Goal: Transaction & Acquisition: Obtain resource

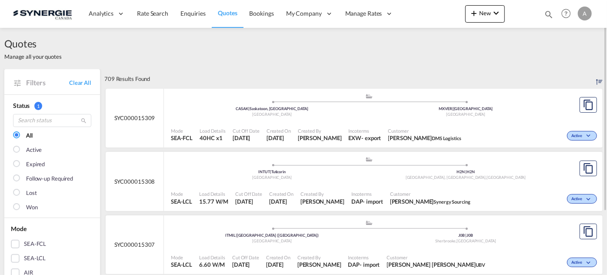
scroll to position [82, 0]
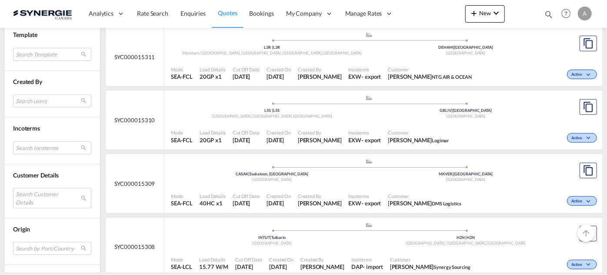
scroll to position [356, 0]
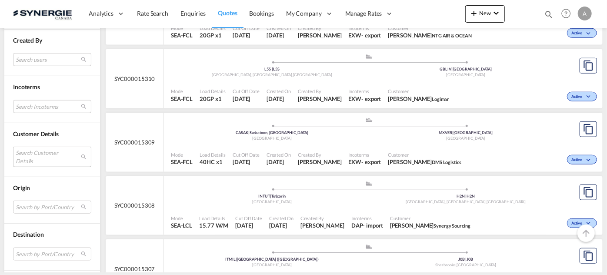
click at [39, 154] on md-select "Search Customer Details user name user xavier Ng xavier.ng@speedmark.com.sg | s…" at bounding box center [52, 157] width 78 height 20
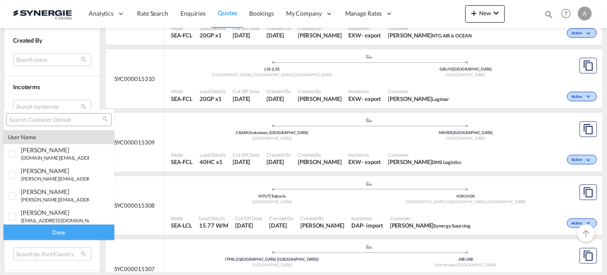
click at [43, 121] on input "search" at bounding box center [56, 120] width 94 height 8
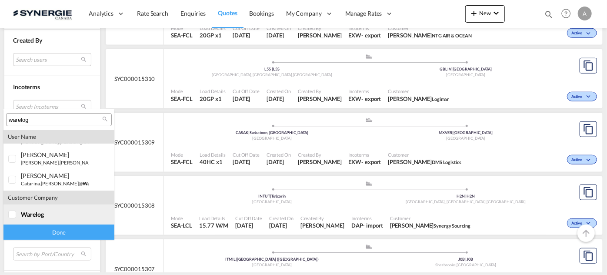
scroll to position [59, 0]
type input "warelog"
click at [35, 211] on span "warelog" at bounding box center [32, 213] width 23 height 7
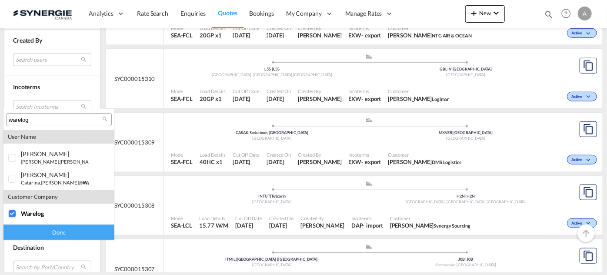
click at [36, 229] on div "Done" at bounding box center [58, 231] width 111 height 15
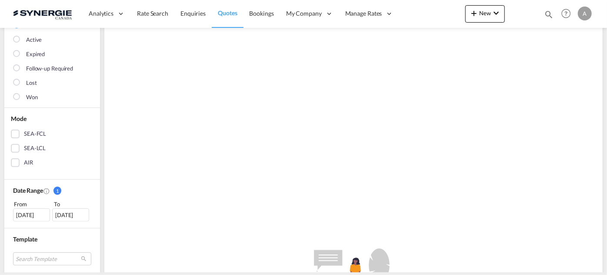
scroll to position [158, 0]
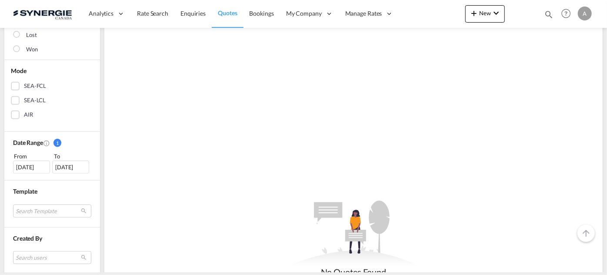
click at [17, 168] on div "[DATE]" at bounding box center [31, 167] width 37 height 13
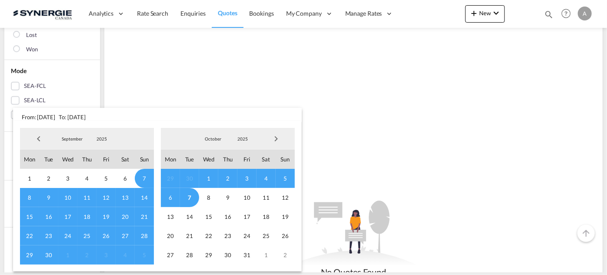
click at [102, 141] on span "2025" at bounding box center [102, 139] width 28 height 6
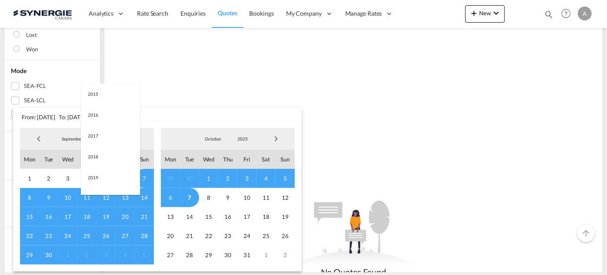
scroll to position [164, 0]
click at [103, 97] on md-option "2023" at bounding box center [110, 97] width 59 height 21
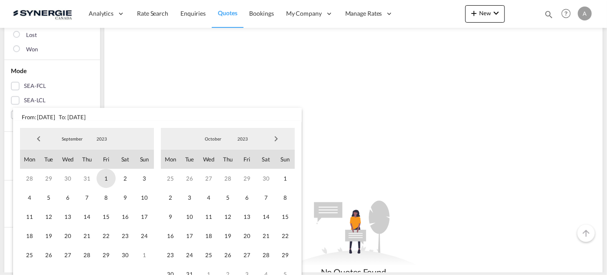
click at [101, 179] on span "1" at bounding box center [106, 178] width 19 height 19
click at [237, 137] on span "2023" at bounding box center [243, 139] width 28 height 6
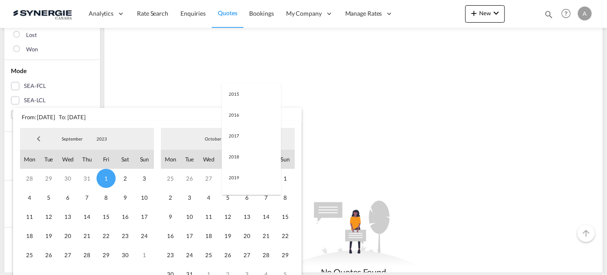
scroll to position [122, 0]
drag, startPoint x: 241, startPoint y: 181, endPoint x: 235, endPoint y: 188, distance: 9.4
click at [241, 181] on md-option "2025" at bounding box center [251, 181] width 59 height 21
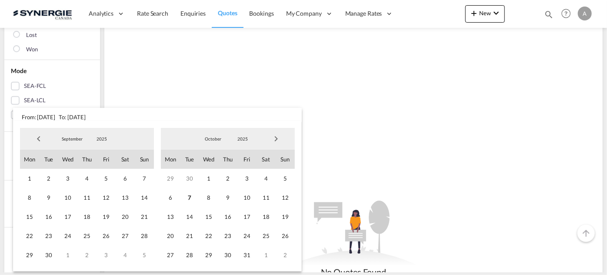
click at [191, 200] on span "7" at bounding box center [189, 197] width 19 height 19
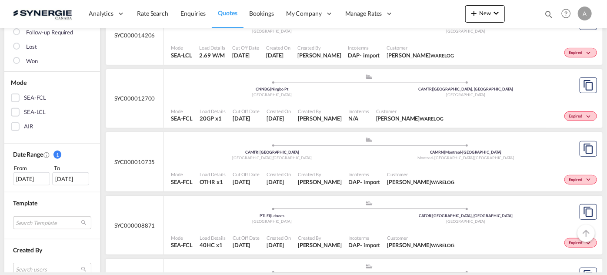
scroll to position [158, 0]
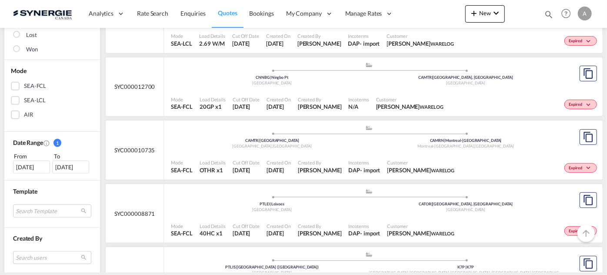
click at [289, 93] on div "Created On 25 Jun 2025" at bounding box center [278, 104] width 31 height 22
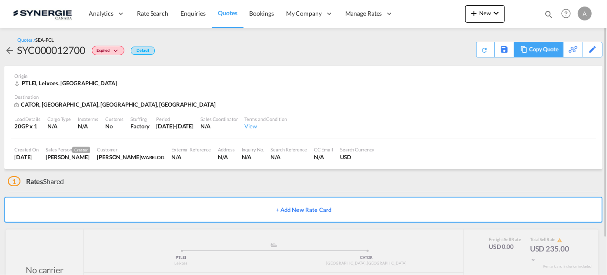
click at [520, 50] on md-icon at bounding box center [524, 49] width 10 height 7
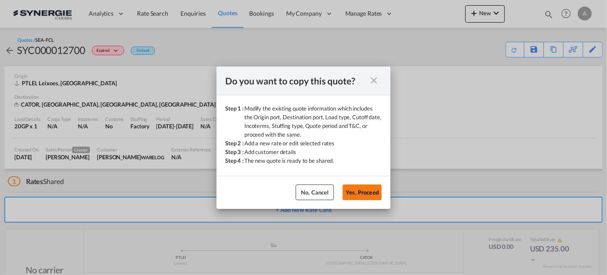
click at [363, 197] on button "Yes, Proceed" at bounding box center [362, 192] width 39 height 16
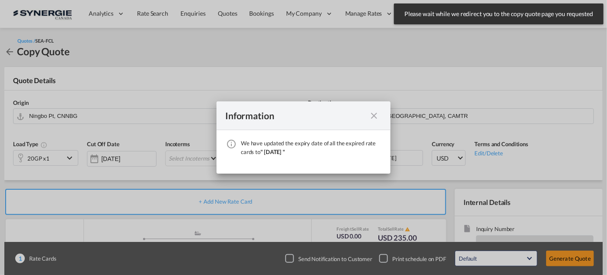
click at [92, 119] on div "Information We have updated the expiry date of all the expired rate cards to " …" at bounding box center [303, 137] width 607 height 275
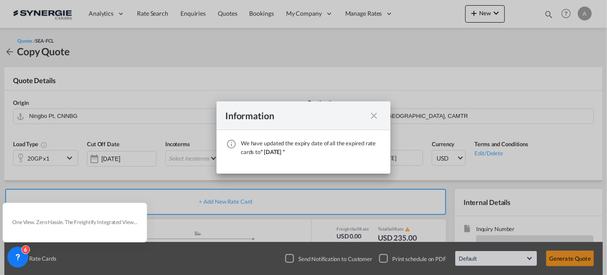
click at [93, 116] on div "Information We have updated the expiry date of all the expired rate cards to " …" at bounding box center [303, 137] width 607 height 275
click at [374, 117] on md-icon "icon-close fg-AAA8AD cursor" at bounding box center [374, 116] width 10 height 10
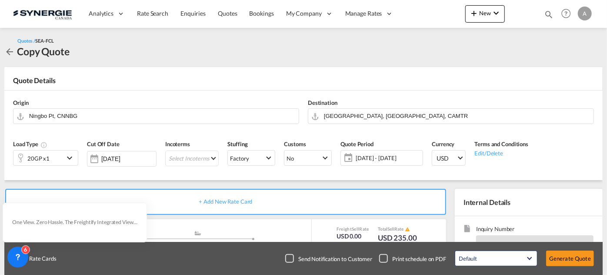
click at [133, 111] on div "Information We have updated the expiry date of all the expired rate cards to " …" at bounding box center [303, 137] width 607 height 275
click at [126, 113] on input "Ningbo Pt, CNNBG" at bounding box center [161, 115] width 265 height 15
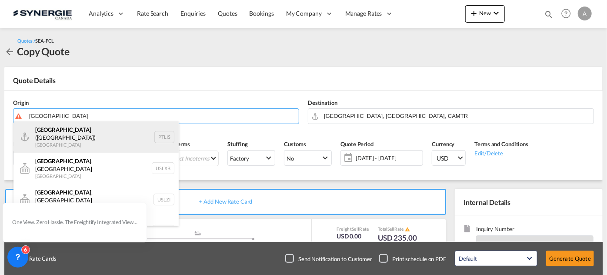
click at [64, 137] on div "Lisbon (Lisboa) Portugal PTLIS" at bounding box center [95, 136] width 165 height 31
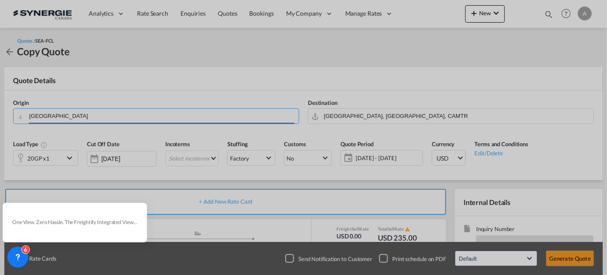
type input "Lisbon (Lisboa), PTLIS"
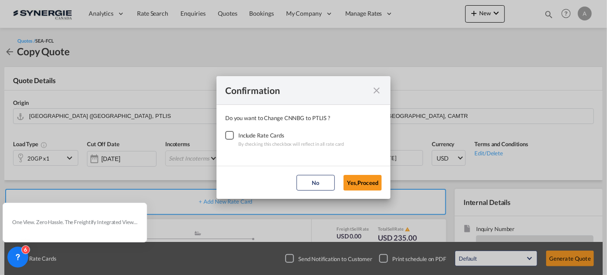
drag, startPoint x: 223, startPoint y: 134, endPoint x: 307, endPoint y: 164, distance: 89.5
click at [225, 134] on div "Checkbox No Ink" at bounding box center [229, 135] width 9 height 9
click at [367, 181] on button "Yes,Proceed" at bounding box center [363, 183] width 38 height 16
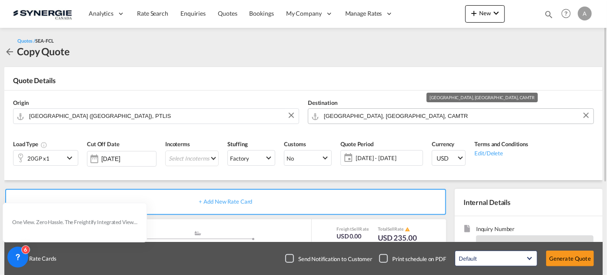
click at [362, 114] on input "Montreal, QC, CAMTR" at bounding box center [456, 115] width 265 height 15
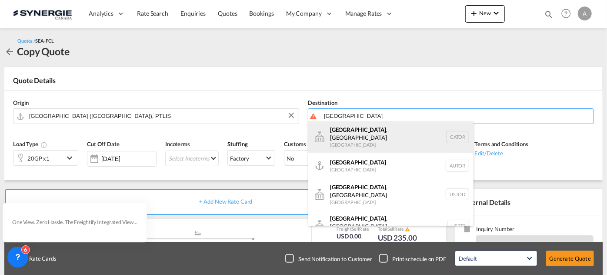
click at [345, 133] on div "Toronto , ON Canada CATOR" at bounding box center [390, 136] width 165 height 31
type input "Toronto, ON, CATOR"
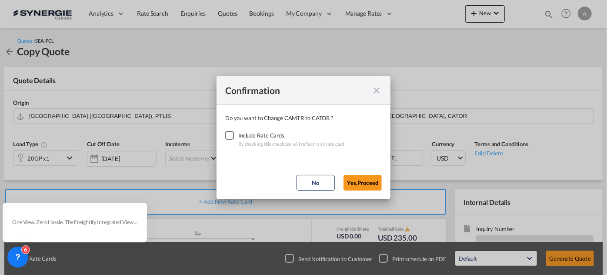
click at [234, 134] on div "Checkbox No Ink" at bounding box center [229, 135] width 9 height 9
click at [359, 188] on button "Yes,Proceed" at bounding box center [363, 183] width 38 height 16
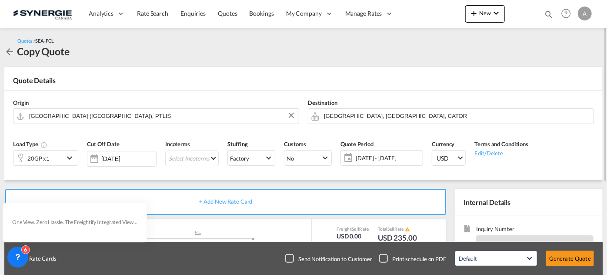
click at [50, 151] on div "20GP x1" at bounding box center [38, 158] width 50 height 15
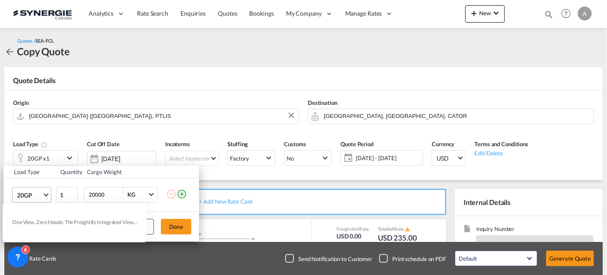
click at [32, 193] on span "20GP" at bounding box center [29, 195] width 25 height 9
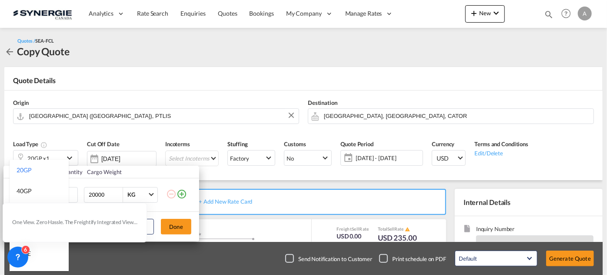
click at [174, 180] on md-backdrop at bounding box center [303, 137] width 607 height 275
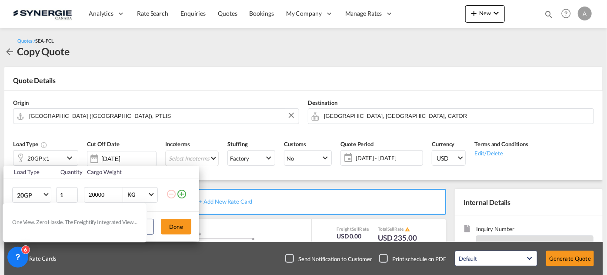
click at [520, 181] on div "Load Type Quantity Cargo Weight 20GP 1 20000 KG KG Load type addition is restri…" at bounding box center [303, 137] width 607 height 275
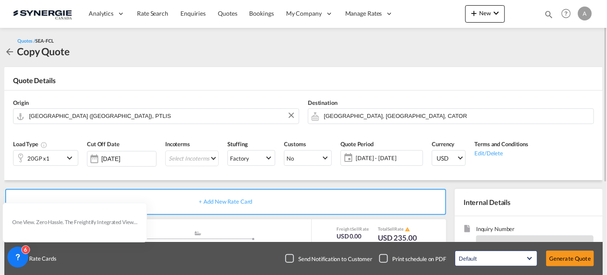
click at [66, 158] on md-icon "icon-chevron-down" at bounding box center [70, 158] width 13 height 10
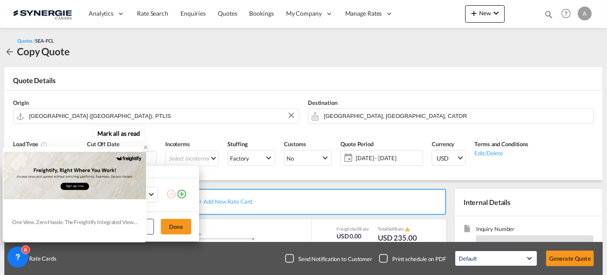
click at [44, 193] on div at bounding box center [74, 175] width 143 height 57
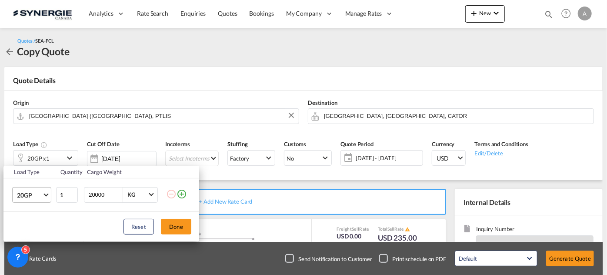
click at [41, 195] on span "20GP" at bounding box center [29, 195] width 25 height 9
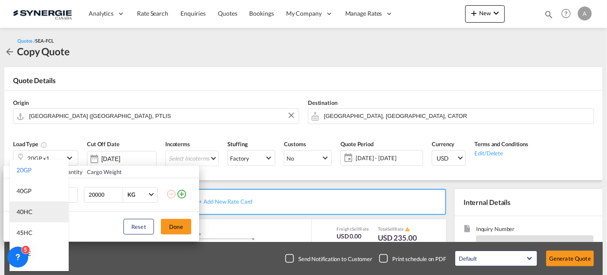
click at [31, 214] on div "40HC" at bounding box center [25, 212] width 16 height 9
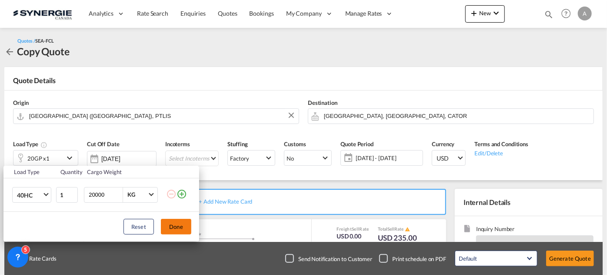
click at [184, 227] on button "Done" at bounding box center [176, 227] width 30 height 16
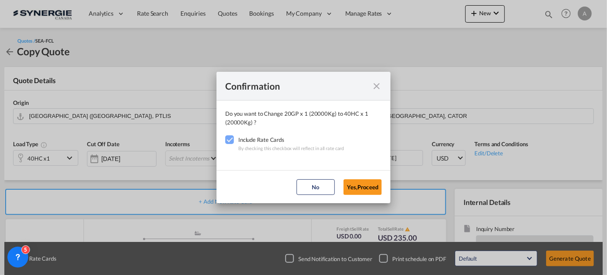
drag, startPoint x: 367, startPoint y: 183, endPoint x: 298, endPoint y: 165, distance: 70.9
click at [367, 183] on button "Yes,Proceed" at bounding box center [363, 187] width 38 height 16
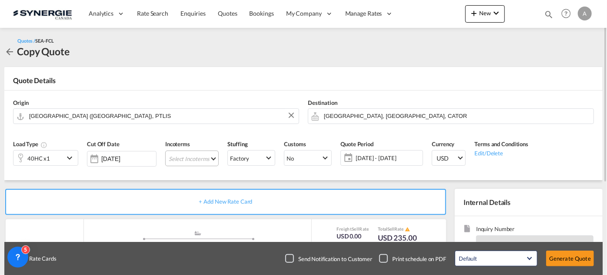
click at [206, 161] on md-select "Select Incoterms FCA - import Free Carrier DDP - export Delivery Duty Paid DPU …" at bounding box center [192, 159] width 54 height 16
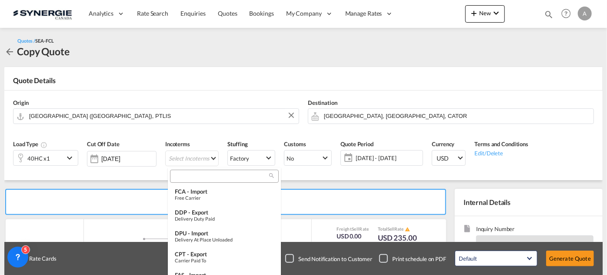
click at [197, 177] on input "search" at bounding box center [221, 176] width 97 height 8
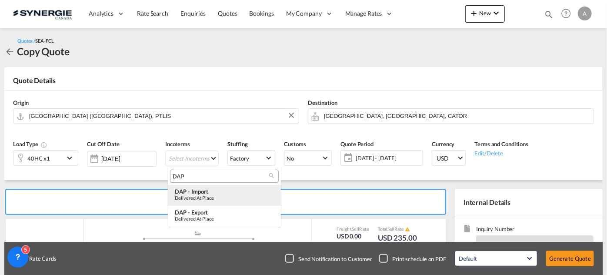
type input "DAP"
click at [207, 198] on div "Delivered at Place" at bounding box center [224, 198] width 99 height 6
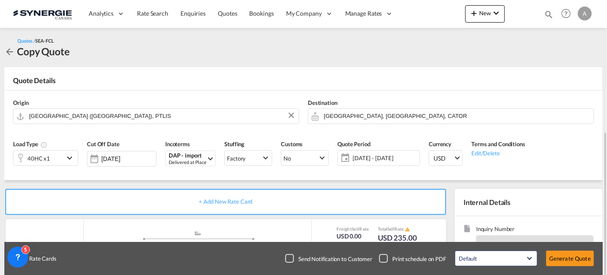
scroll to position [139, 0]
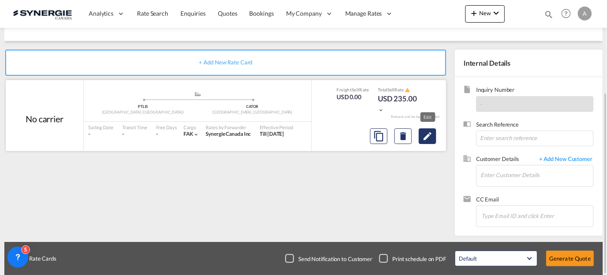
click at [432, 138] on md-icon "Edit" at bounding box center [427, 136] width 10 height 10
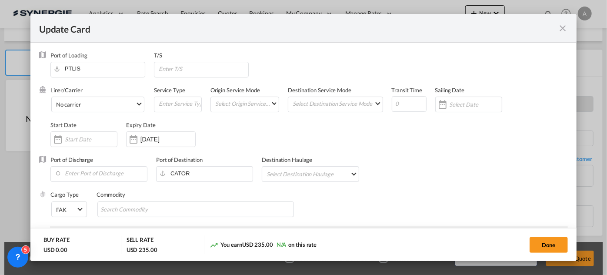
select select "per B/L"
select select "per shipment"
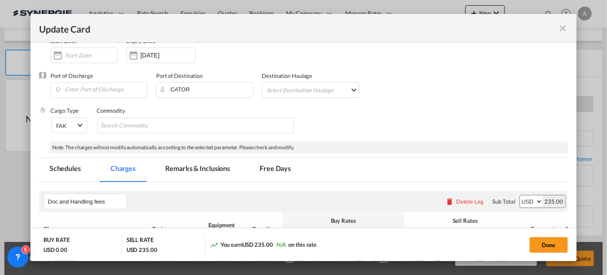
scroll to position [0, 0]
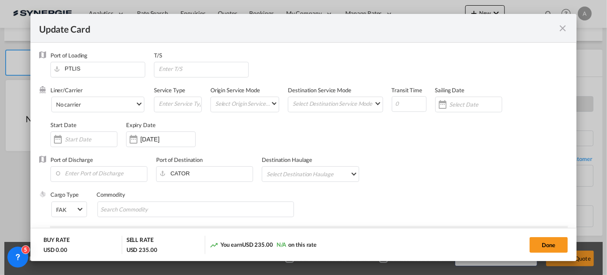
click at [91, 139] on input "Update CardPort of ..." at bounding box center [91, 139] width 52 height 7
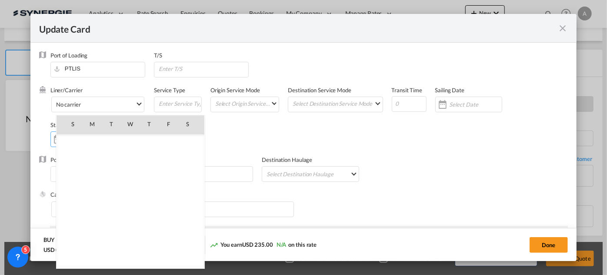
scroll to position [201650, 0]
click at [109, 161] on span "7" at bounding box center [111, 162] width 18 height 18
type input "[DATE]"
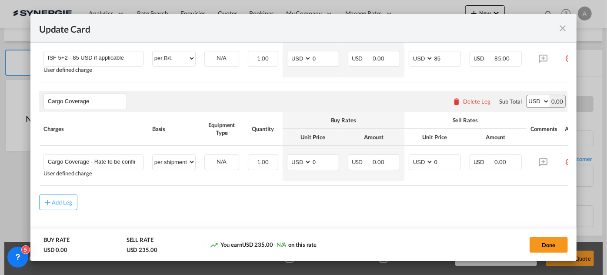
scroll to position [392, 0]
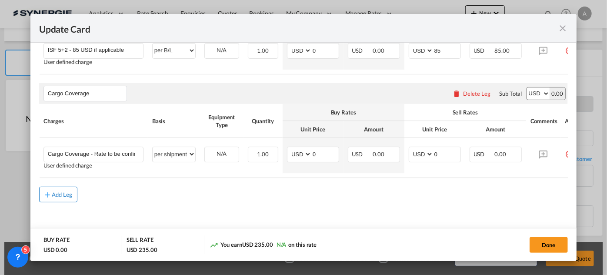
click at [62, 197] on div "Add Leg" at bounding box center [62, 194] width 21 height 5
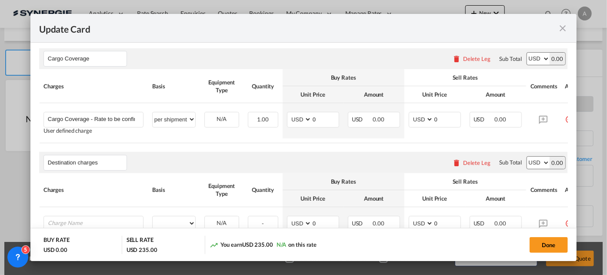
scroll to position [471, 0]
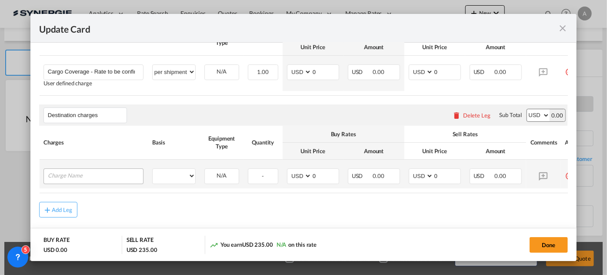
type input "Destination charges"
click at [67, 182] on input "Charge Name" at bounding box center [95, 175] width 95 height 13
click at [67, 181] on input "Charge Name" at bounding box center [95, 175] width 95 height 13
type input "Drayage"
click at [185, 175] on select "per equipment per container per B/L per shipping bill per shipment per pallet p…" at bounding box center [174, 176] width 43 height 14
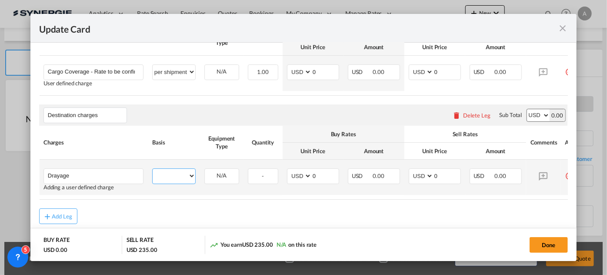
select select "per container"
click at [153, 172] on select "per equipment per container per B/L per shipping bill per shipment per pallet p…" at bounding box center [174, 176] width 43 height 14
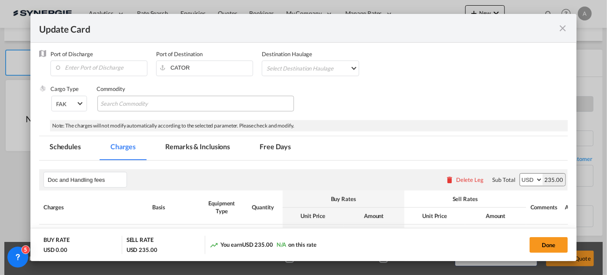
scroll to position [102, 0]
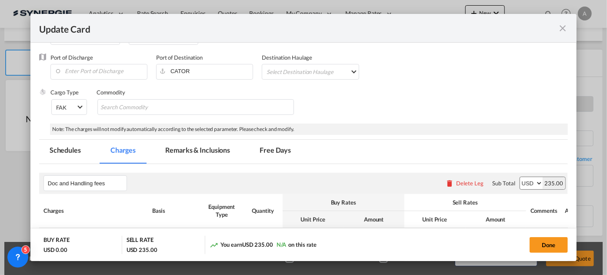
click at [171, 154] on md-tab-item "Remarks & Inclusions" at bounding box center [198, 152] width 86 height 24
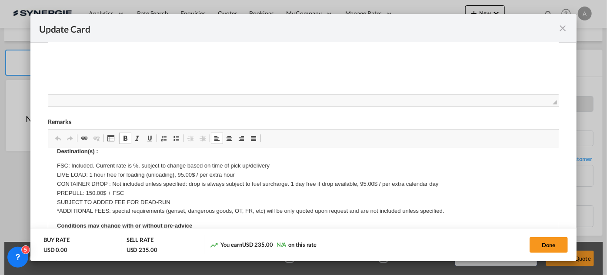
scroll to position [118, 0]
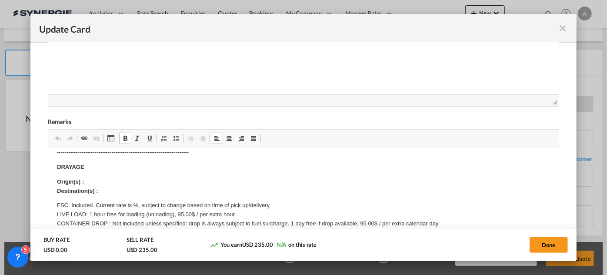
click at [97, 178] on p "Origin(s) : Destination(s) :" at bounding box center [303, 187] width 493 height 18
click at [107, 187] on p "Origin(s) : Destination(s) :" at bounding box center [303, 187] width 493 height 18
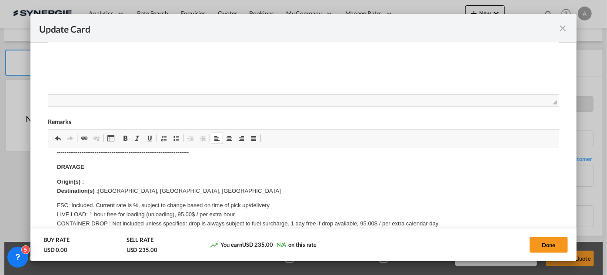
click at [100, 181] on p "Origin(s) : Destination(s) : ​​​​​​​Brantford, ON, Canada" at bounding box center [303, 187] width 493 height 18
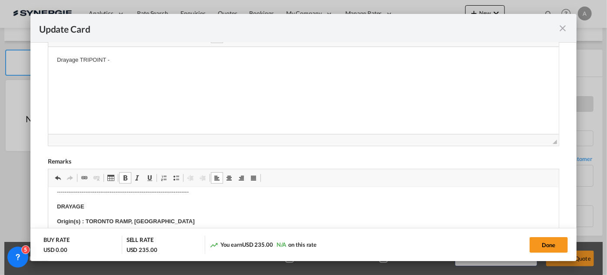
scroll to position [0, 0]
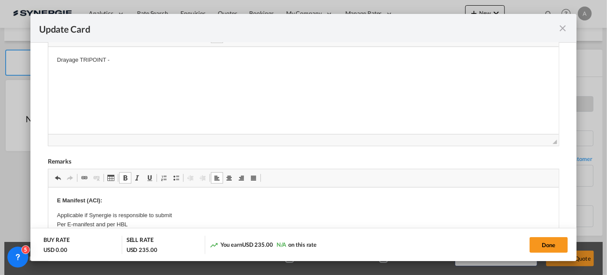
click at [118, 61] on p "Drayage TRIPOINT -" at bounding box center [303, 60] width 493 height 9
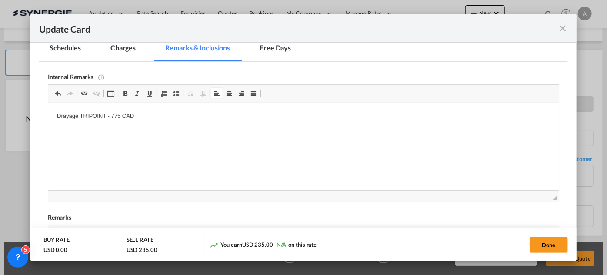
scroll to position [181, 0]
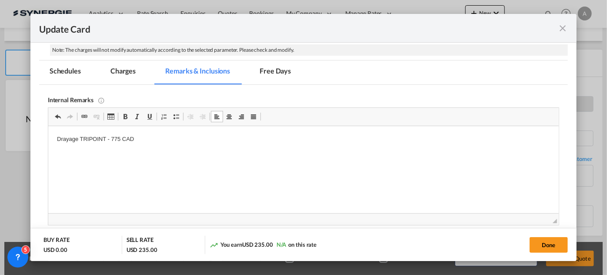
drag, startPoint x: 117, startPoint y: 78, endPoint x: 98, endPoint y: 0, distance: 80.6
click at [118, 78] on md-tab-item "Charges" at bounding box center [123, 72] width 46 height 24
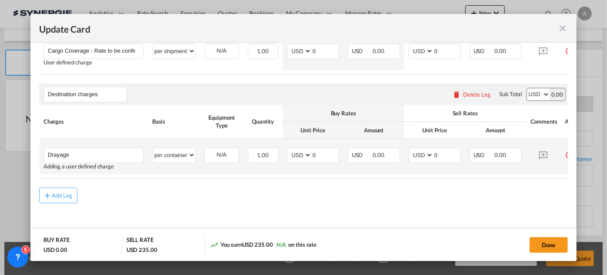
scroll to position [498, 0]
drag, startPoint x: 326, startPoint y: 153, endPoint x: 256, endPoint y: 151, distance: 69.6
click at [265, 152] on tr "Drayage Please Enter User Defined Charges Cannot Be Published Adding a user def…" at bounding box center [314, 155] width 551 height 35
type input "580"
type input "660"
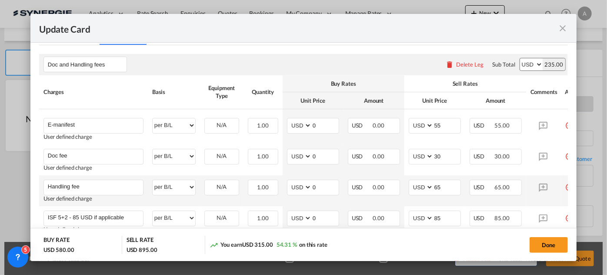
scroll to position [300, 0]
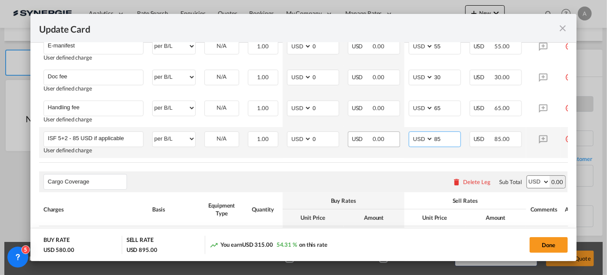
drag, startPoint x: 435, startPoint y: 141, endPoint x: 394, endPoint y: 142, distance: 41.3
click at [416, 143] on md-input-container "AED AFN ALL AMD ANG AOA ARS AUD AWG AZN BAM BBD BDT BGN BHD BIF BMD BND BOB BRL…" at bounding box center [435, 139] width 52 height 16
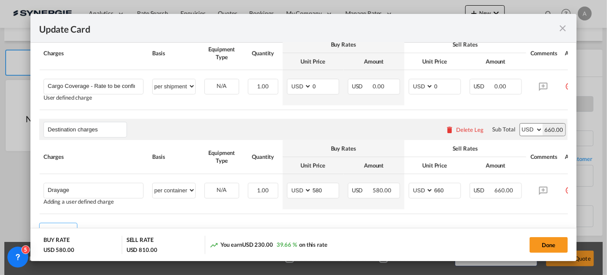
scroll to position [498, 0]
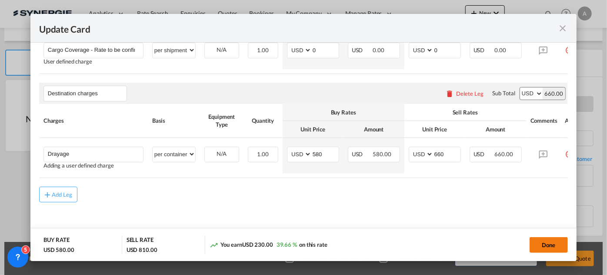
type input "0"
click at [538, 244] on button "Done" at bounding box center [549, 245] width 38 height 16
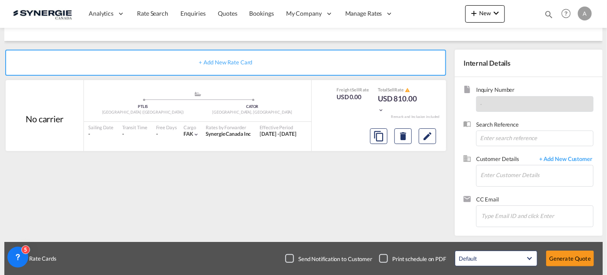
type input "06 Oct 2025"
type input "05 Nov 2025"
click at [499, 174] on input "Enter Customer Details" at bounding box center [537, 175] width 113 height 20
type input "A"
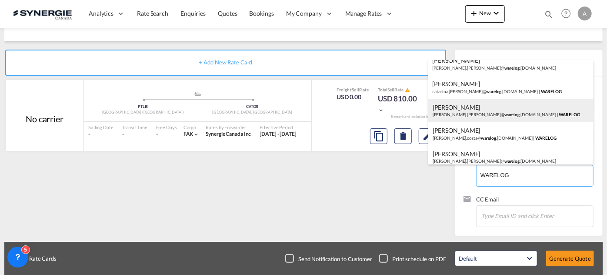
scroll to position [13, 0]
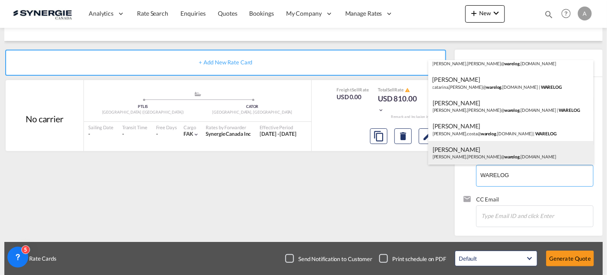
click at [462, 147] on div "marcia araujo marcia.araujo@ warelog .com.pt" at bounding box center [511, 152] width 165 height 23
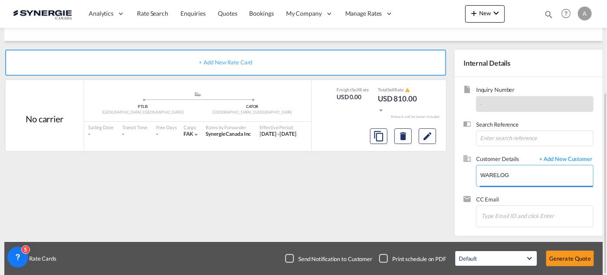
type input "WARELOG, marcia araujo, marcia.araujo@warelog.com.pt"
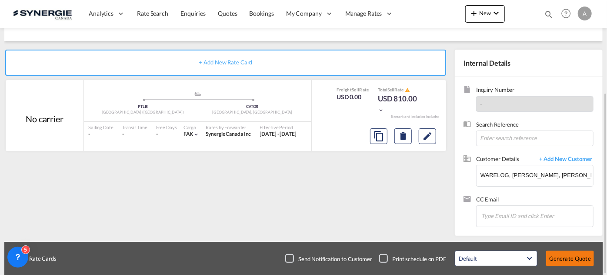
click at [580, 260] on button "Generate Quote" at bounding box center [570, 259] width 48 height 16
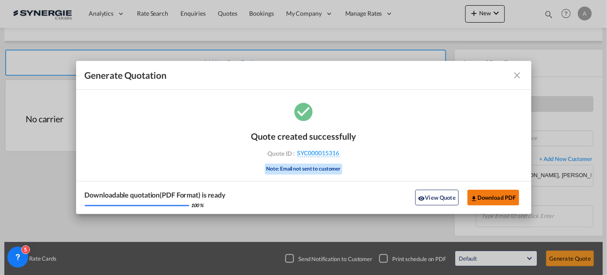
click at [498, 200] on button "Download PDF" at bounding box center [494, 198] width 52 height 16
click at [426, 199] on button "View Quote" at bounding box center [437, 198] width 44 height 16
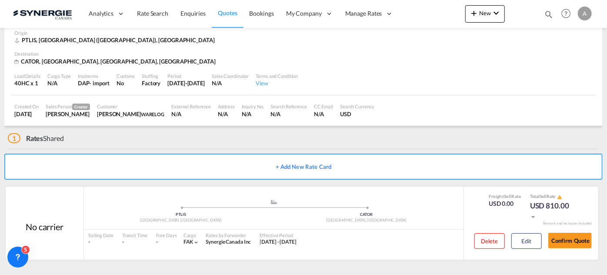
scroll to position [43, 0]
